Goal: Obtain resource: Obtain resource

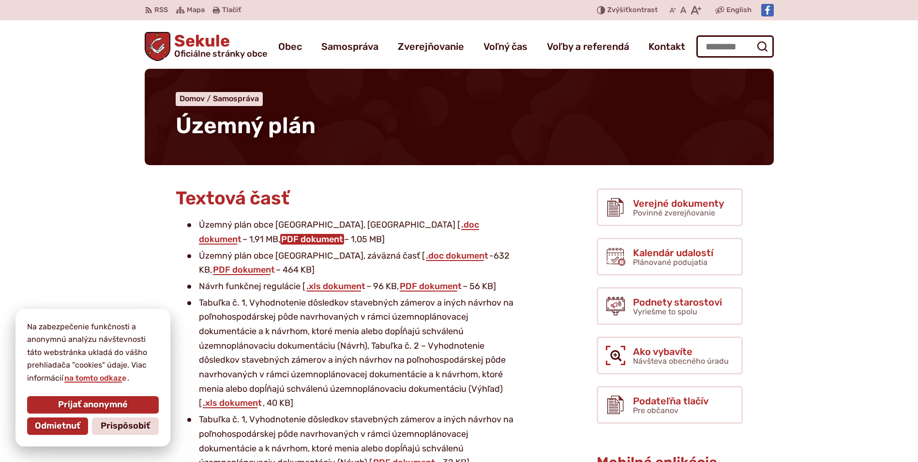
click at [344, 234] on link "PDF dokument" at bounding box center [312, 239] width 64 height 11
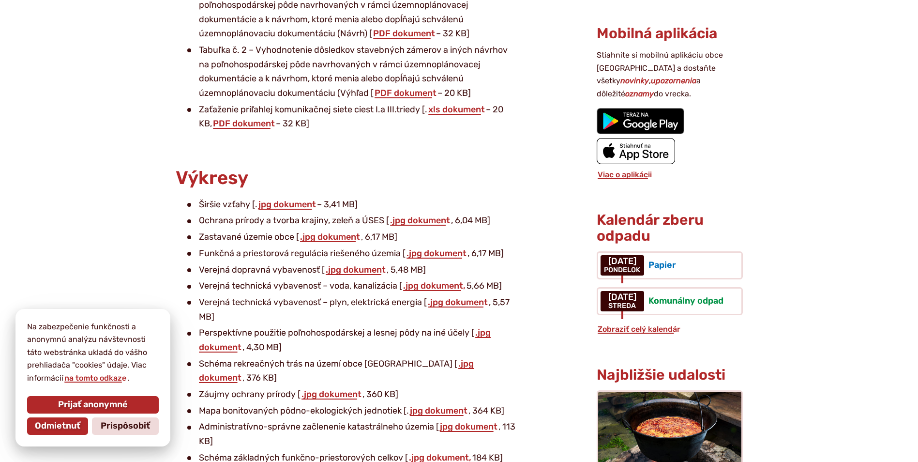
scroll to position [436, 0]
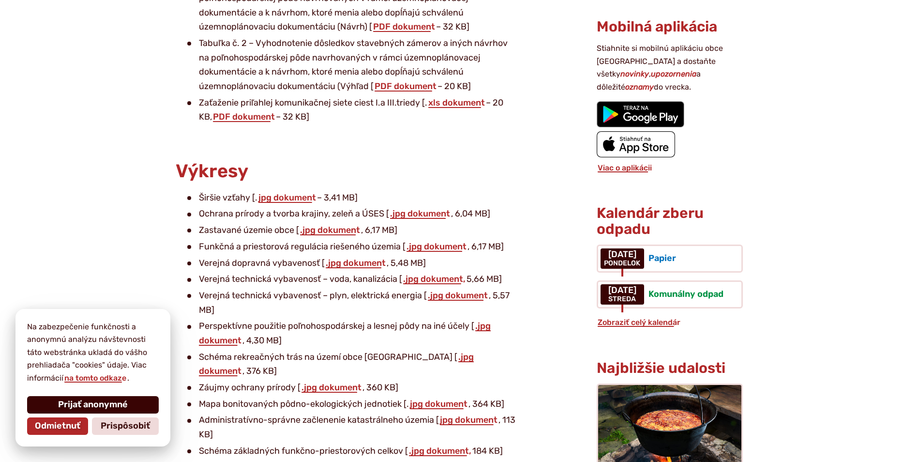
click at [115, 406] on span "Prijať anonymné" at bounding box center [93, 404] width 70 height 11
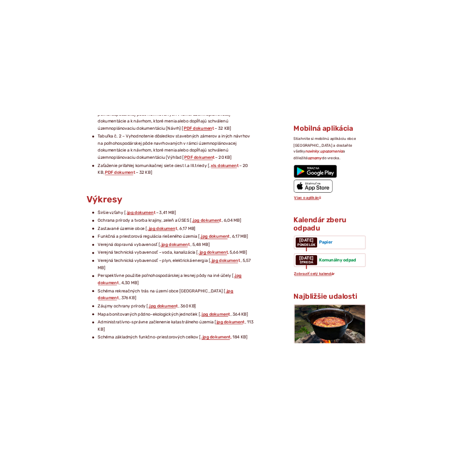
scroll to position [484, 0]
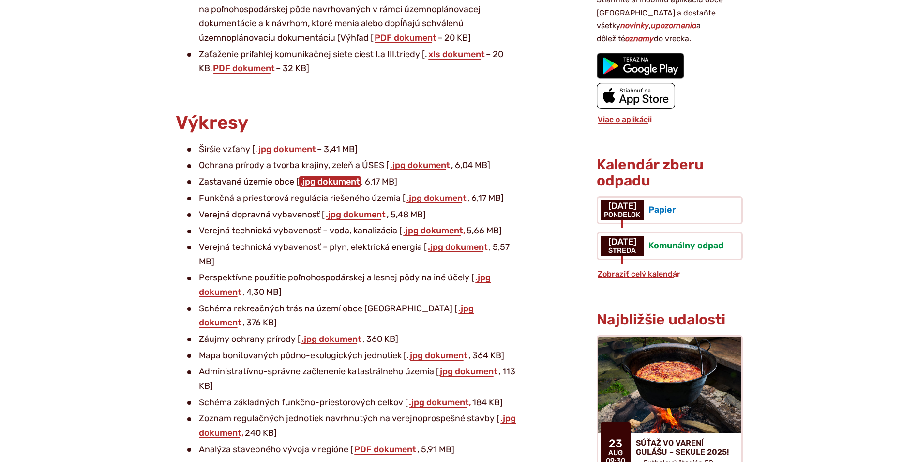
click at [311, 180] on link ".jpg dokument" at bounding box center [330, 181] width 62 height 11
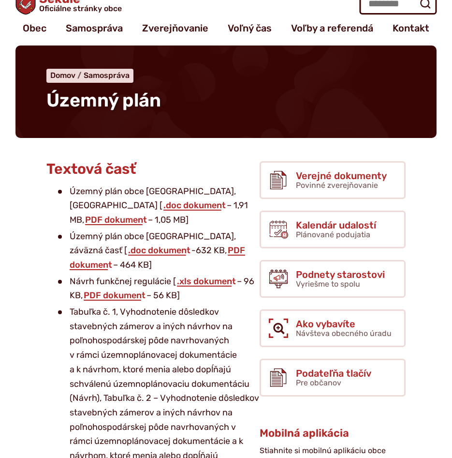
scroll to position [0, 0]
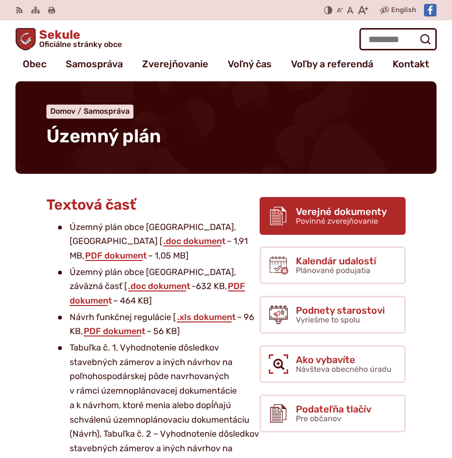
click at [346, 221] on span "Povinné zverejňovanie" at bounding box center [337, 220] width 82 height 9
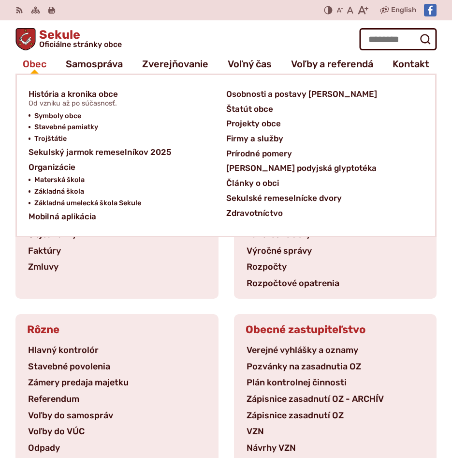
click at [30, 59] on span "Obec" at bounding box center [35, 63] width 24 height 19
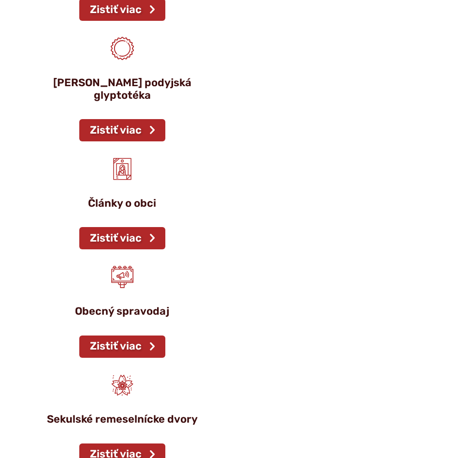
scroll to position [1500, 0]
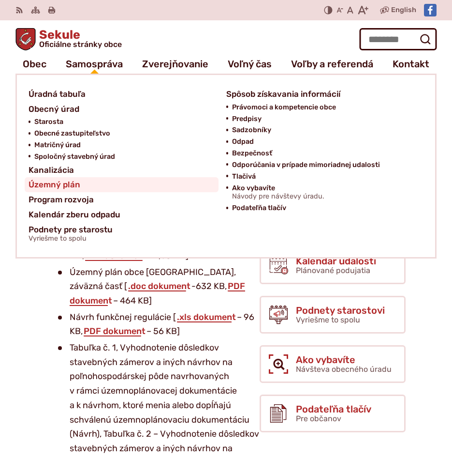
click at [69, 182] on span "Územný plán" at bounding box center [55, 184] width 52 height 15
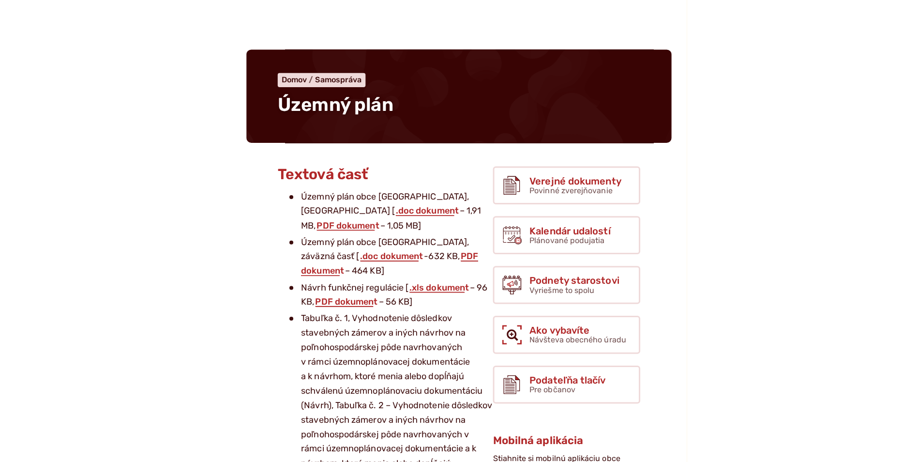
scroll to position [97, 0]
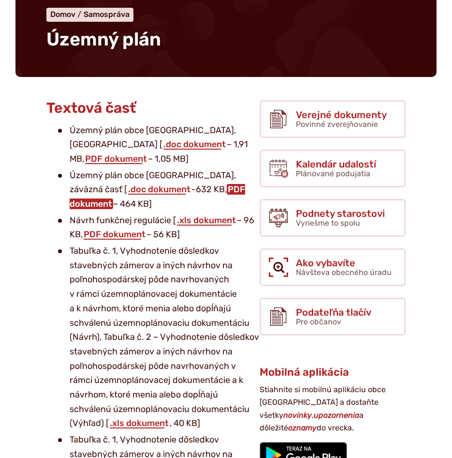
click at [181, 190] on link "PDF dokument" at bounding box center [158, 196] width 176 height 25
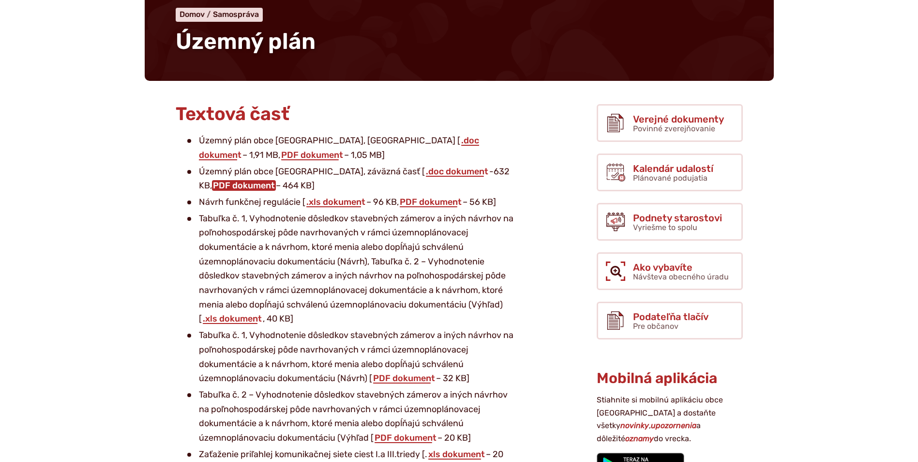
click at [276, 180] on link "PDF dokument" at bounding box center [244, 185] width 64 height 11
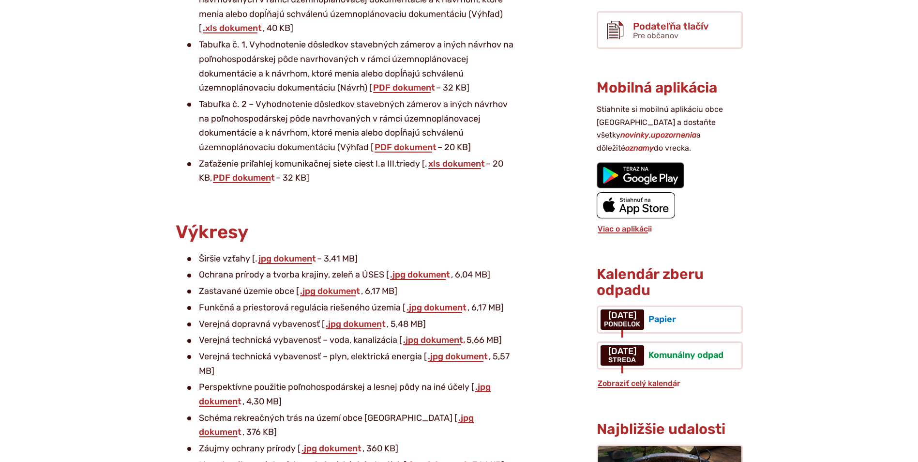
scroll to position [436, 0]
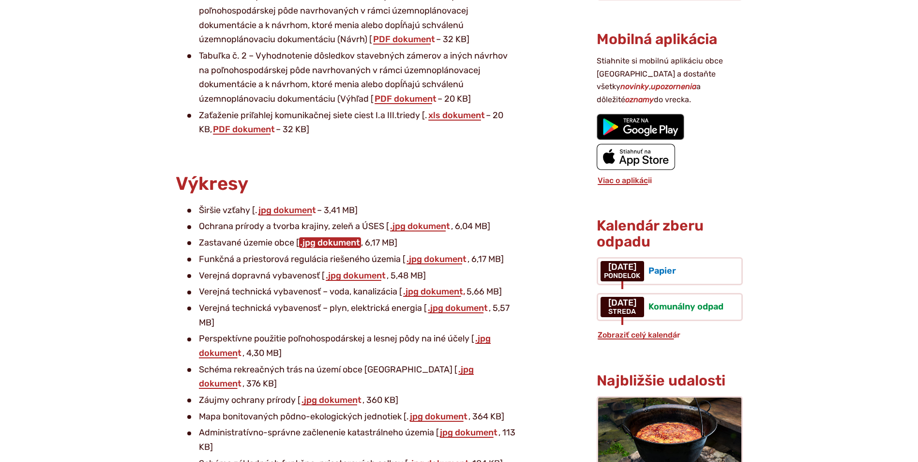
click at [335, 244] on link ".jpg dokument" at bounding box center [330, 242] width 62 height 11
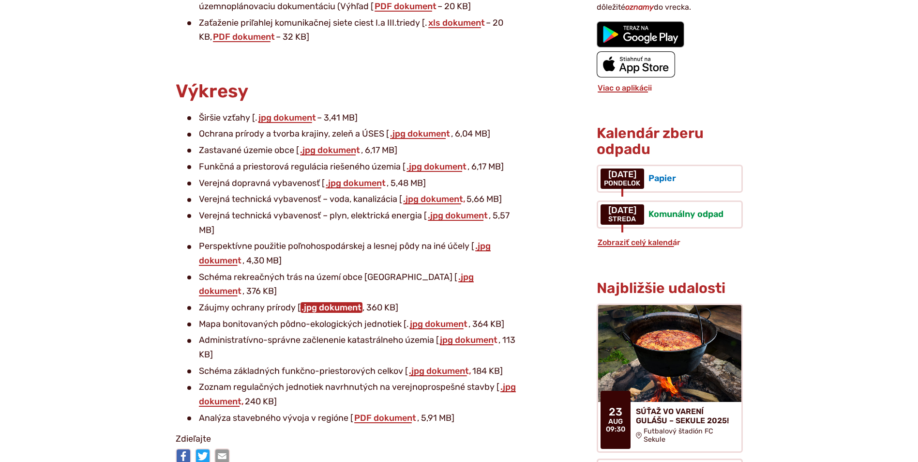
scroll to position [532, 0]
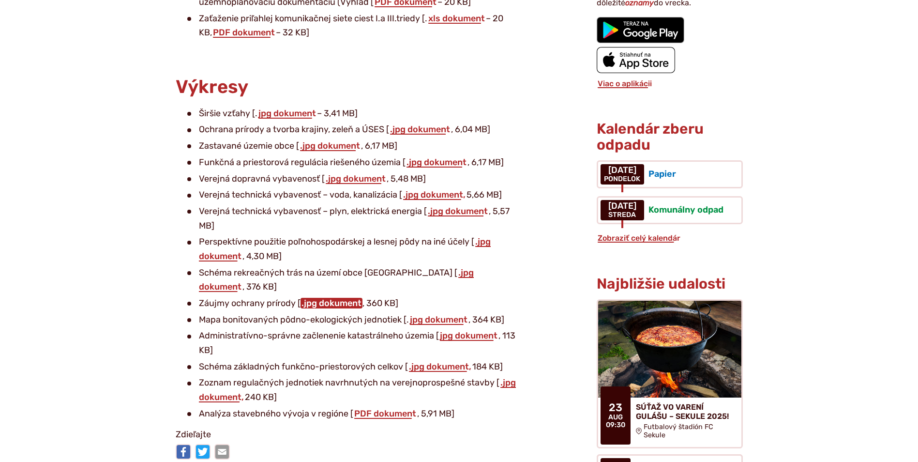
click at [331, 298] on link ".jpg dokument" at bounding box center [332, 303] width 62 height 11
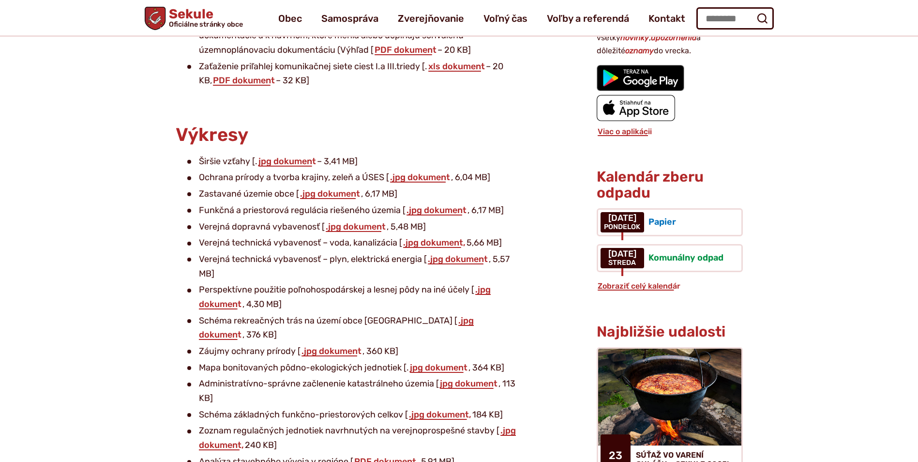
scroll to position [484, 0]
click at [323, 192] on link ".jpg dokument" at bounding box center [330, 194] width 62 height 11
drag, startPoint x: 455, startPoint y: 169, endPoint x: 450, endPoint y: 171, distance: 5.2
click at [452, 169] on li "Širšie vzťahy [. jpg dokument – 3,41 MB]" at bounding box center [353, 162] width 332 height 15
click at [443, 174] on link ".jpg dokument" at bounding box center [420, 177] width 62 height 11
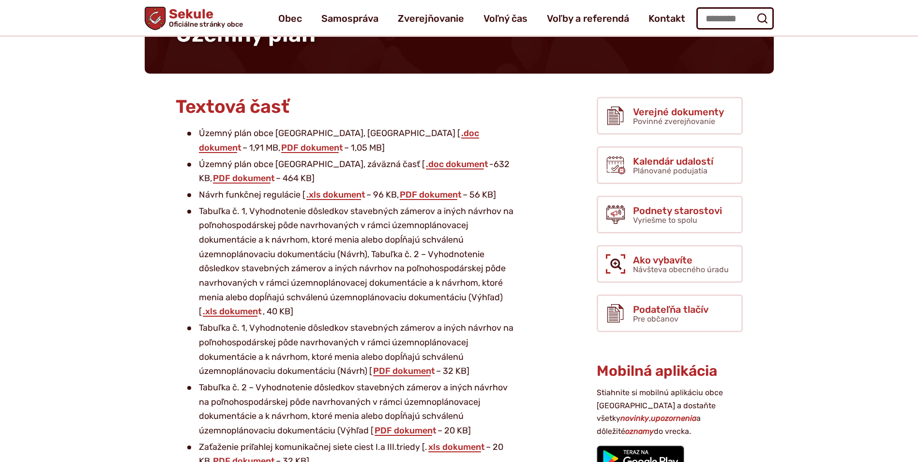
scroll to position [97, 0]
